Goal: Navigation & Orientation: Find specific page/section

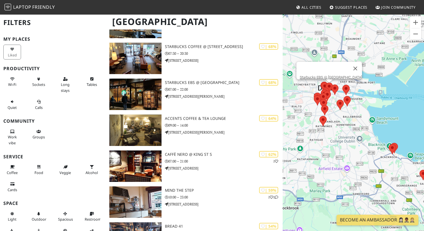
scroll to position [293, 0]
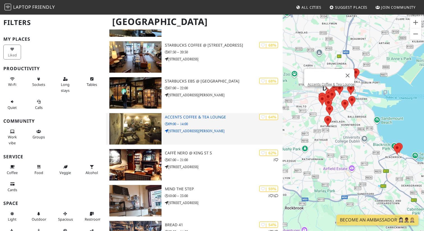
click at [191, 128] on p "[STREET_ADDRESS][PERSON_NAME]" at bounding box center [224, 130] width 118 height 5
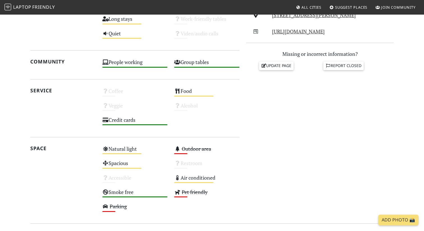
scroll to position [232, 0]
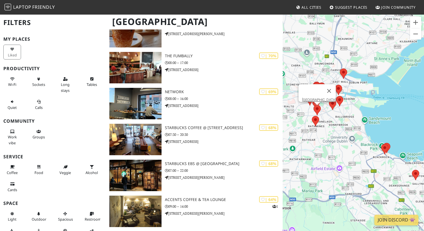
scroll to position [213, 0]
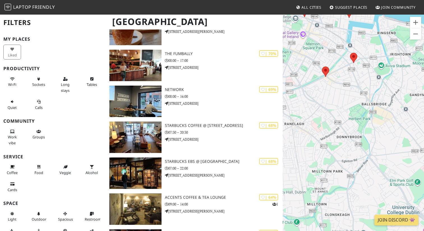
click at [335, 106] on div "To navigate, press the arrow keys." at bounding box center [352, 129] width 141 height 231
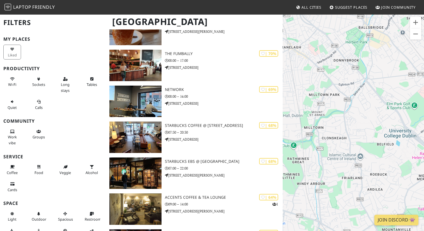
drag, startPoint x: 331, startPoint y: 137, endPoint x: 326, endPoint y: 58, distance: 79.1
click at [326, 58] on div "To navigate, press the arrow keys." at bounding box center [352, 129] width 141 height 231
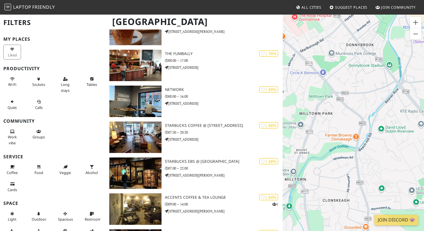
drag, startPoint x: 327, startPoint y: 125, endPoint x: 325, endPoint y: 111, distance: 14.4
click at [325, 111] on div "To navigate, press the arrow keys." at bounding box center [352, 129] width 141 height 231
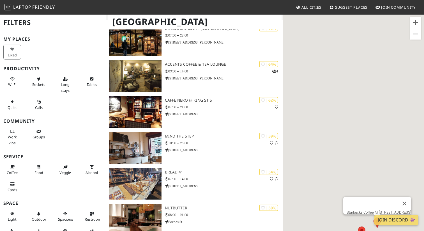
scroll to position [353, 0]
